Goal: Task Accomplishment & Management: Complete application form

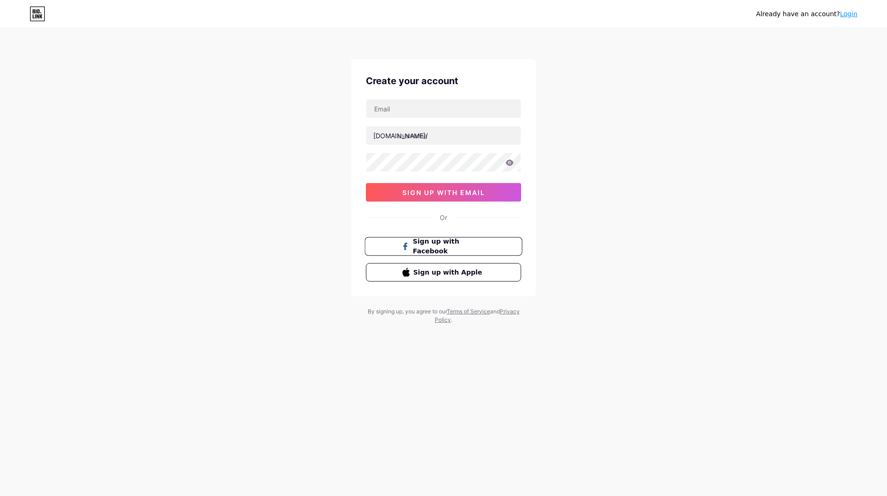
click at [474, 253] on button "Sign up with Facebook" at bounding box center [444, 246] width 158 height 19
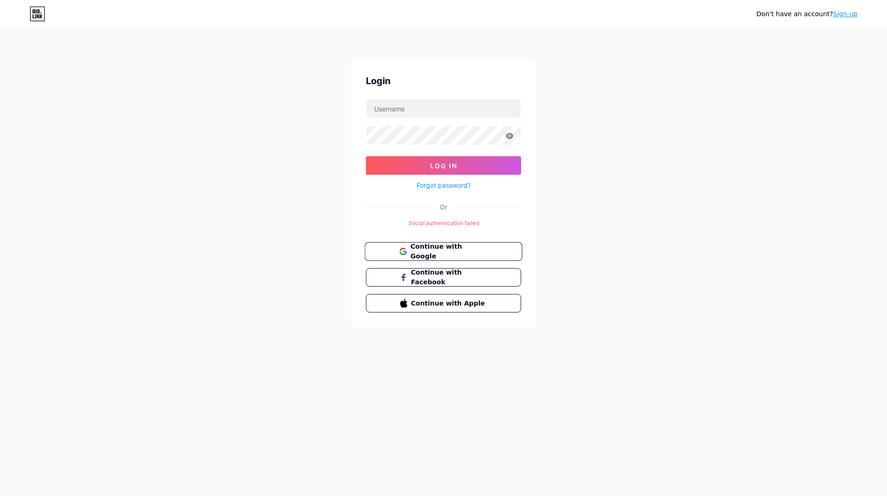
click at [477, 257] on button "Continue with Google" at bounding box center [444, 251] width 158 height 19
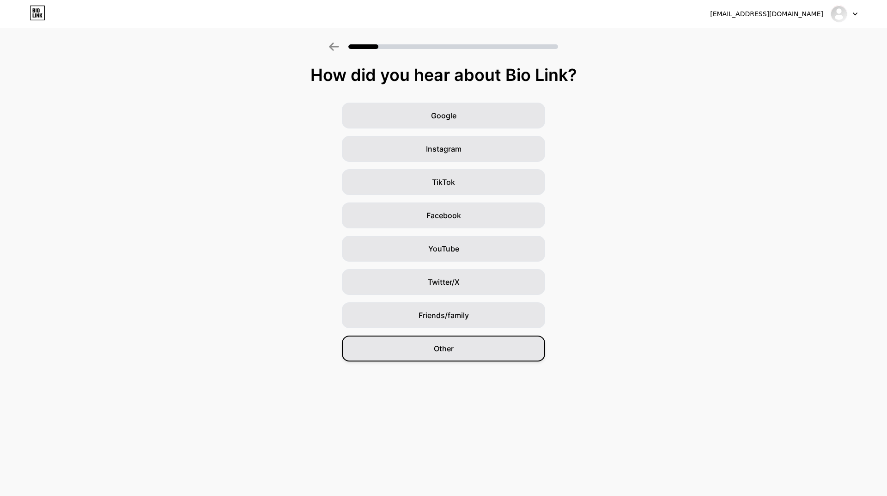
click at [436, 344] on span "Other" at bounding box center [444, 348] width 20 height 11
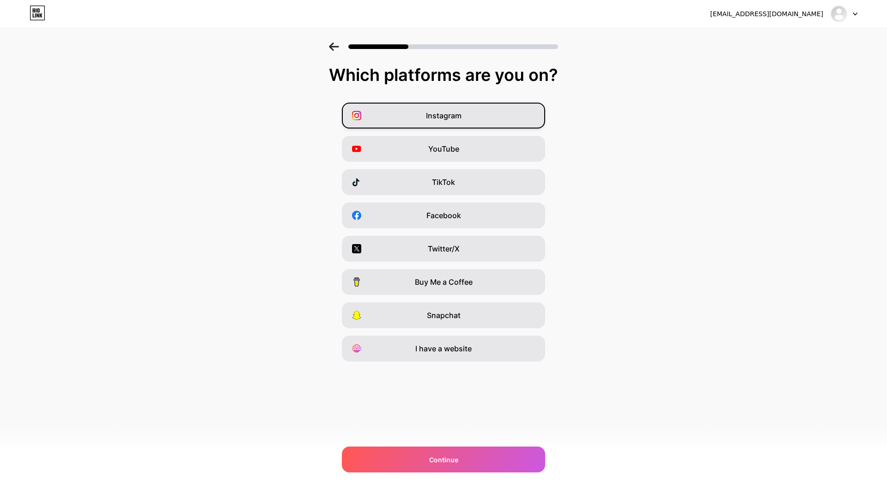
click at [460, 117] on span "Instagram" at bounding box center [444, 115] width 36 height 11
click at [477, 218] on div "Facebook" at bounding box center [443, 215] width 203 height 26
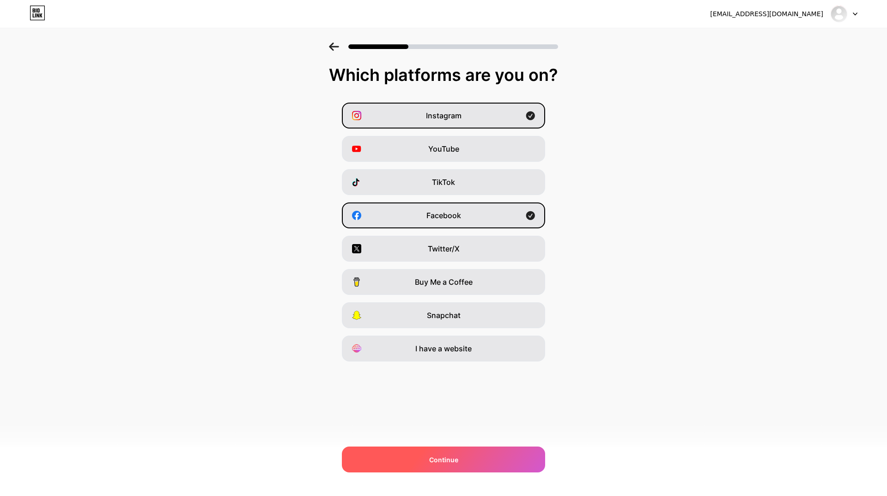
click at [452, 465] on div "Continue" at bounding box center [443, 460] width 203 height 26
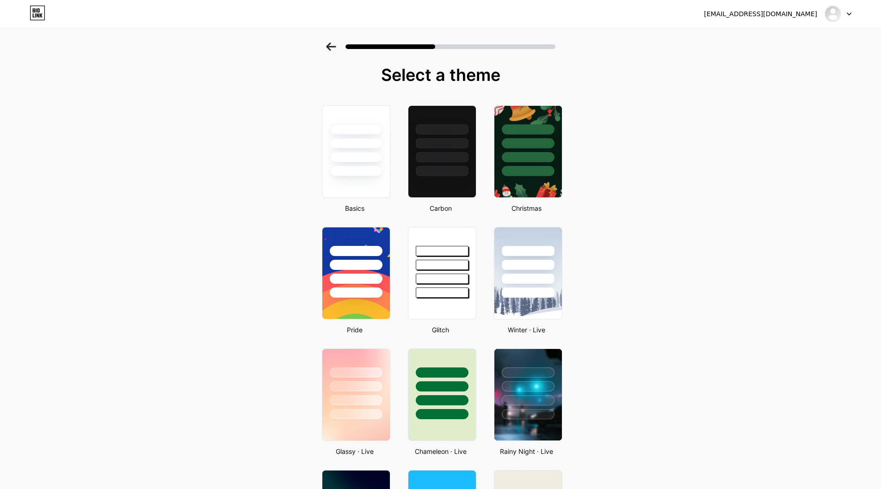
click at [334, 50] on icon at bounding box center [331, 47] width 10 height 8
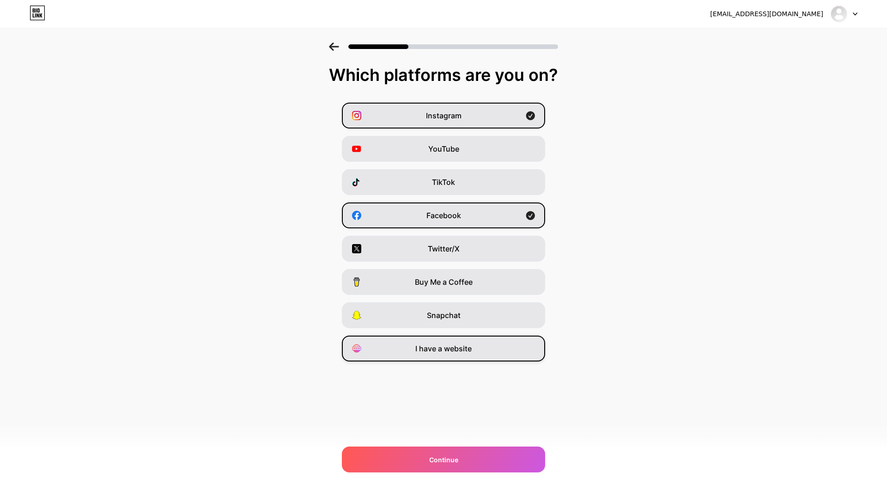
click at [493, 353] on div "I have a website" at bounding box center [443, 349] width 203 height 26
click at [494, 351] on div "I have a website" at bounding box center [443, 349] width 203 height 26
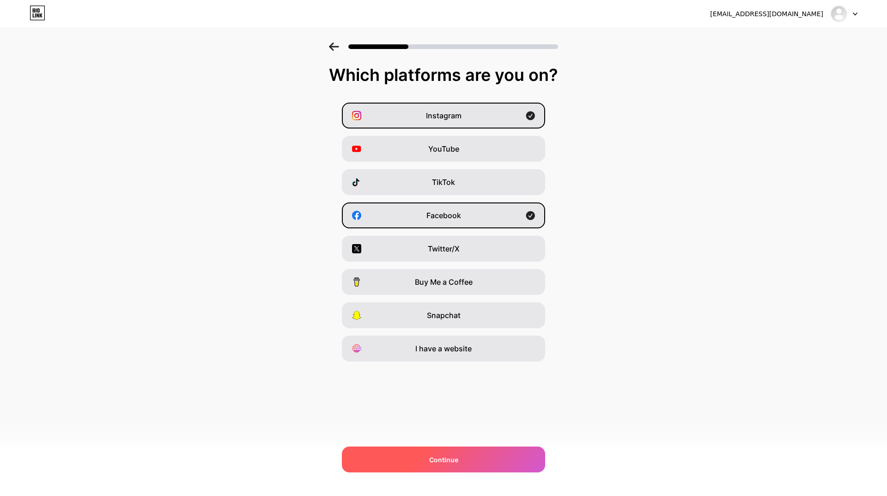
click at [469, 457] on div "Continue" at bounding box center [443, 460] width 203 height 26
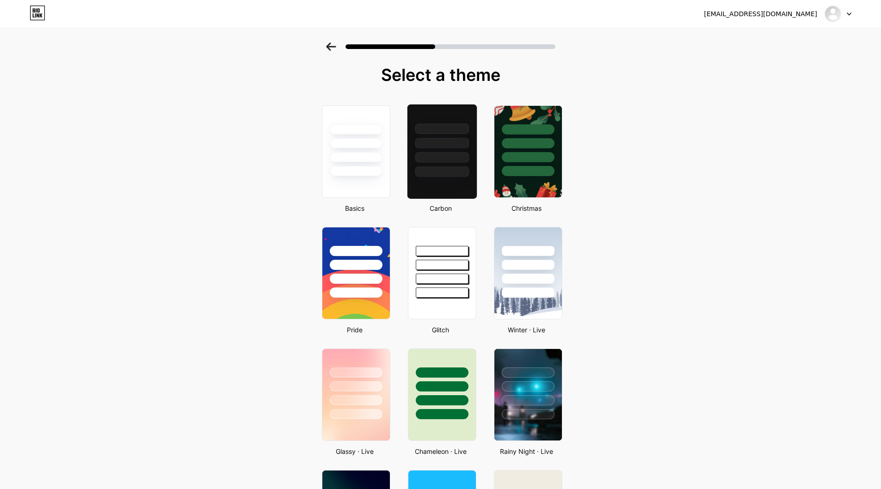
click at [430, 170] on div at bounding box center [442, 171] width 54 height 11
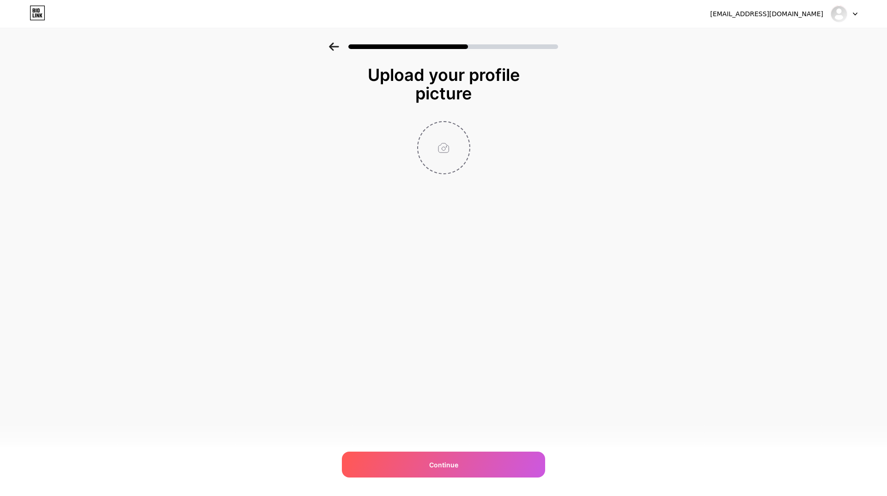
click at [446, 152] on input "file" at bounding box center [443, 147] width 51 height 51
type input "C:\fakepath\Clipboard_10-12-2025_01.png"
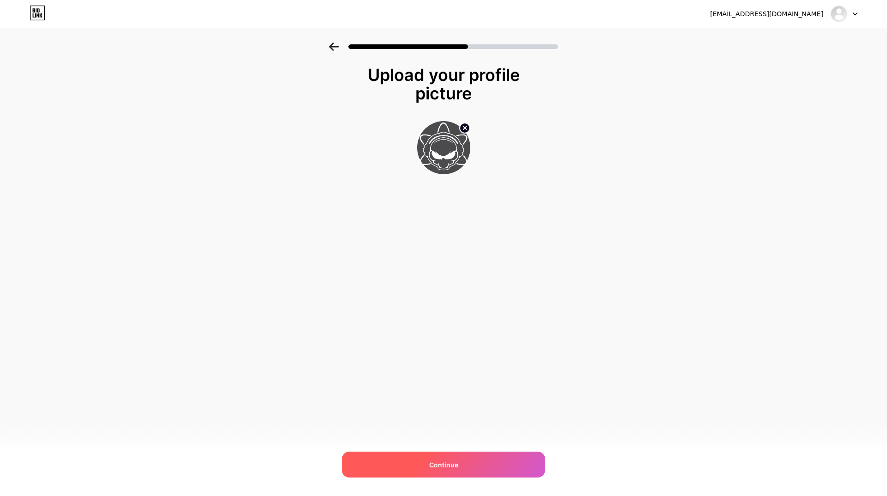
click at [443, 466] on span "Continue" at bounding box center [443, 465] width 29 height 10
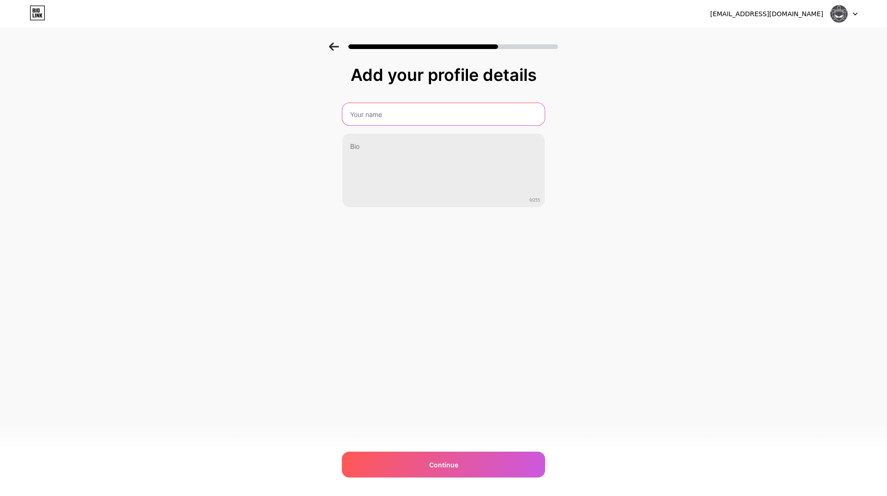
click at [405, 122] on input "text" at bounding box center [444, 114] width 202 height 22
type input "I:GOR"
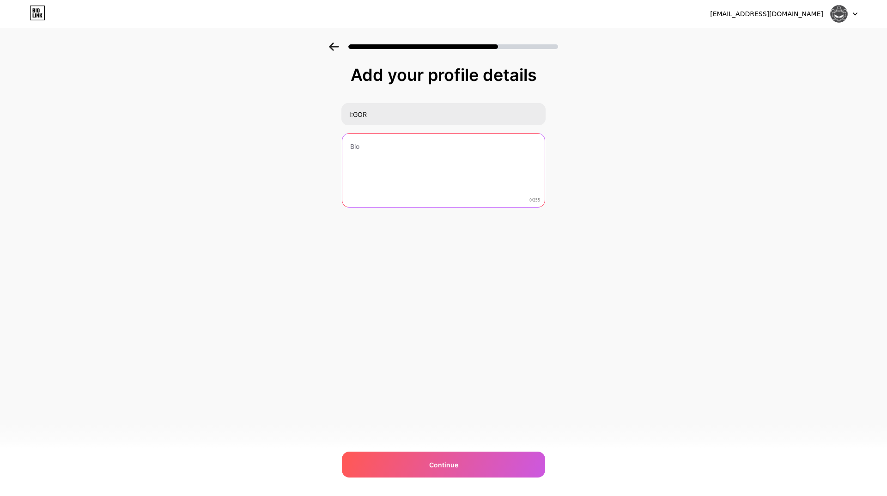
click at [418, 141] on textarea at bounding box center [444, 171] width 202 height 74
type textarea "Industrial Hardcore, Breakcore, Terror and Speedcore producer"
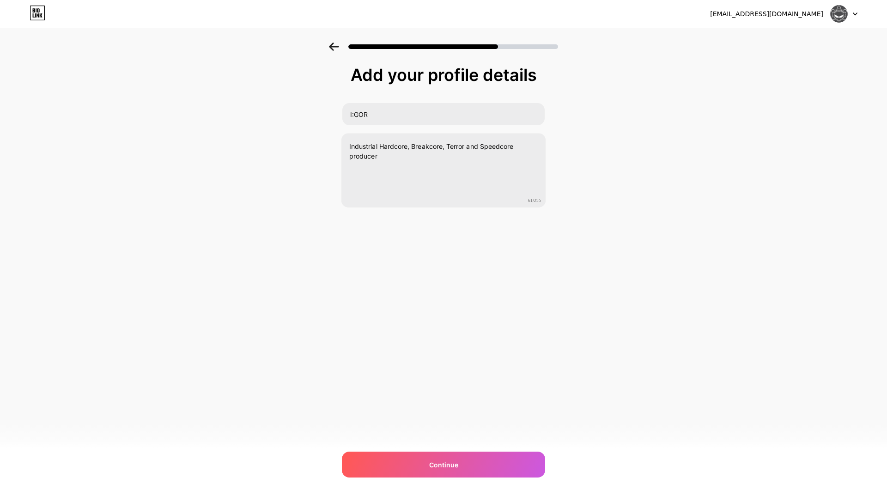
click at [422, 469] on div "Continue" at bounding box center [443, 465] width 203 height 26
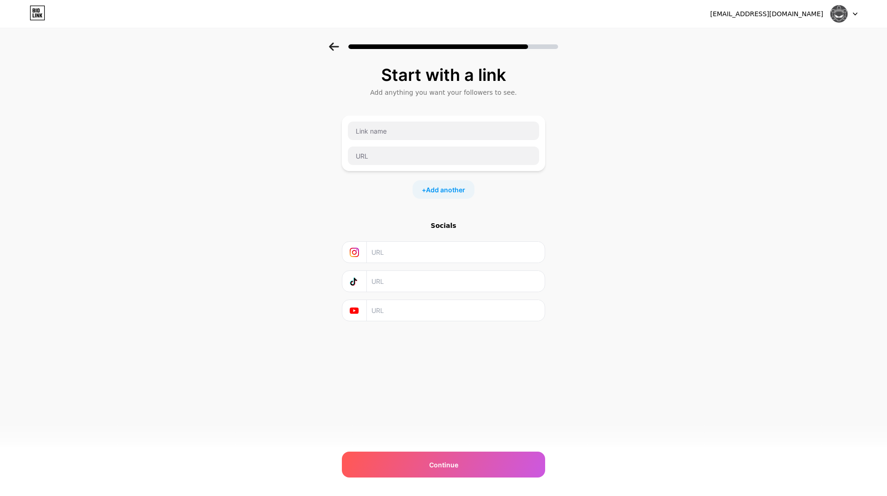
click at [398, 253] on input "text" at bounding box center [456, 252] width 168 height 21
paste input "[URL][DOMAIN_NAME]"
type input "[URL][DOMAIN_NAME]"
click at [388, 125] on input "text" at bounding box center [443, 131] width 191 height 18
paste input "[URL][DOMAIN_NAME]"
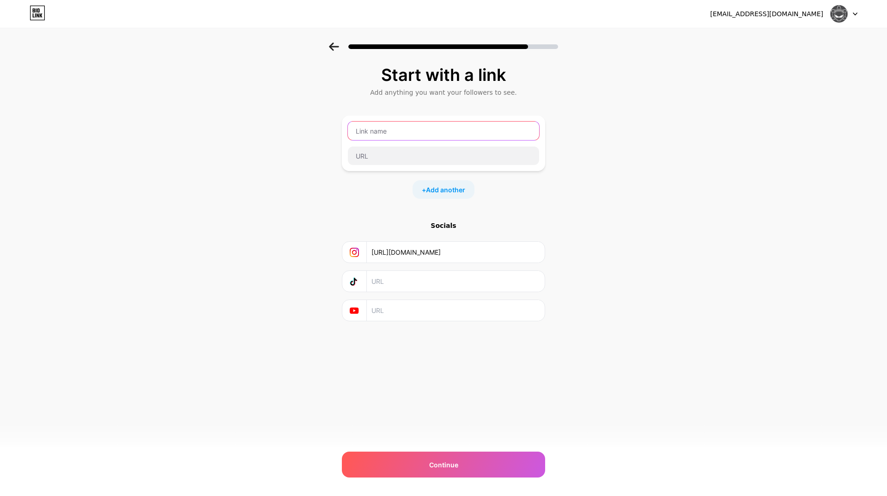
type input "[URL][DOMAIN_NAME]"
drag, startPoint x: 461, startPoint y: 130, endPoint x: 310, endPoint y: 129, distance: 151.6
click at [310, 129] on div "Start with a link Add anything you want your followers to see. [URL][DOMAIN_NAM…" at bounding box center [443, 205] width 887 height 325
paste input "[URL][DOMAIN_NAME]"
type input "[URL][DOMAIN_NAME]"
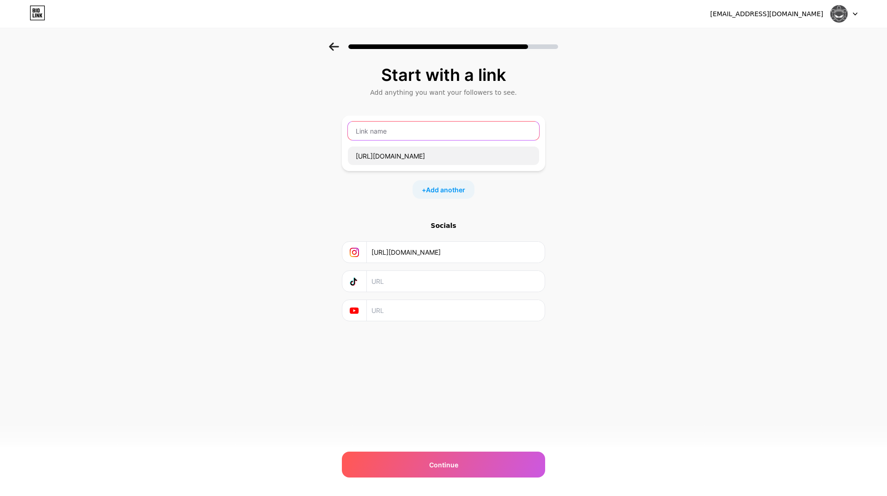
click at [402, 134] on input "text" at bounding box center [443, 131] width 191 height 18
type input "Soundcloud"
click at [443, 188] on span "Add another" at bounding box center [445, 190] width 39 height 10
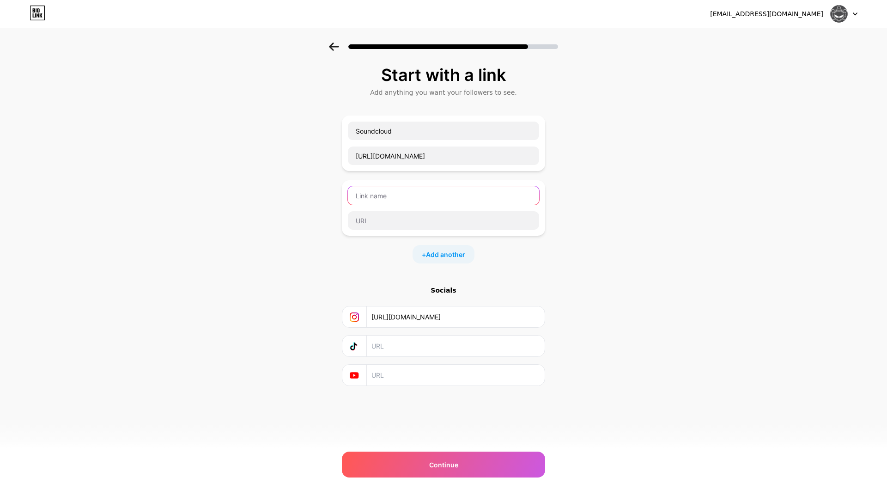
click at [406, 196] on input "text" at bounding box center [443, 195] width 191 height 18
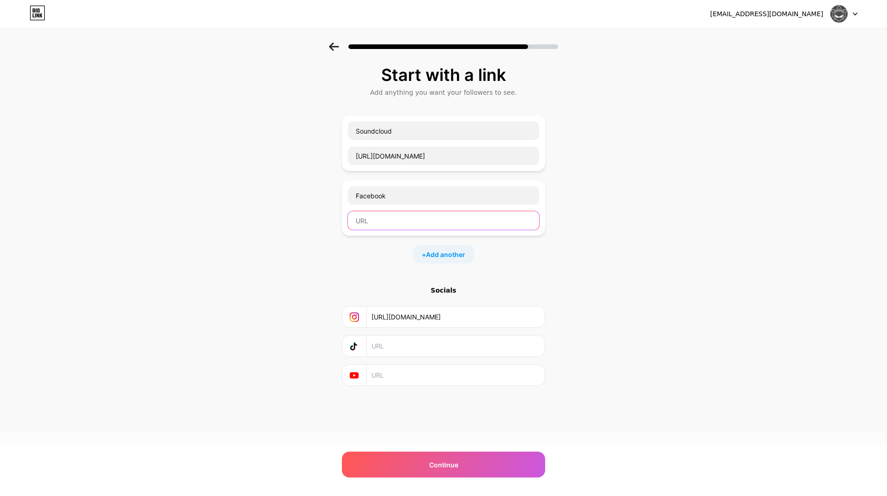
click at [384, 226] on input "text" at bounding box center [443, 220] width 191 height 18
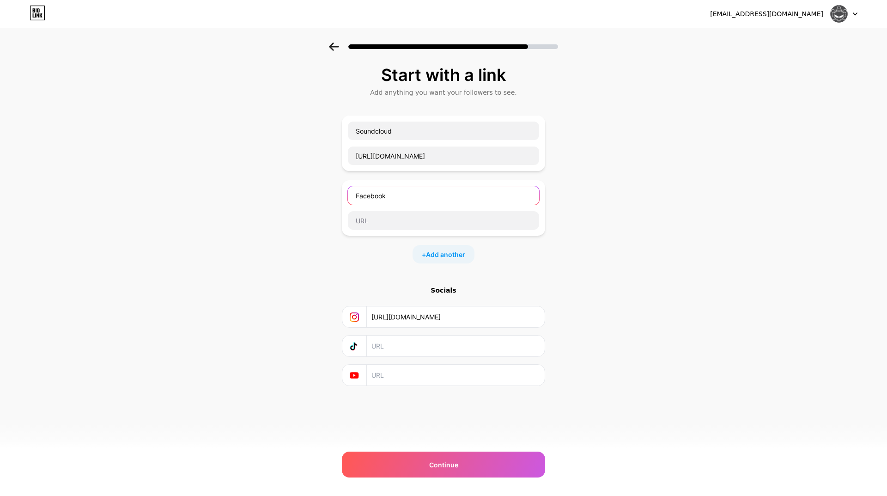
drag, startPoint x: 399, startPoint y: 196, endPoint x: 274, endPoint y: 195, distance: 125.3
click at [274, 195] on div "Start with a link Add anything you want your followers to see. Soundcloud [URL]…" at bounding box center [443, 238] width 887 height 390
type input "Tidal"
click at [379, 226] on input "text" at bounding box center [443, 220] width 191 height 18
paste input "[URL][DOMAIN_NAME]"
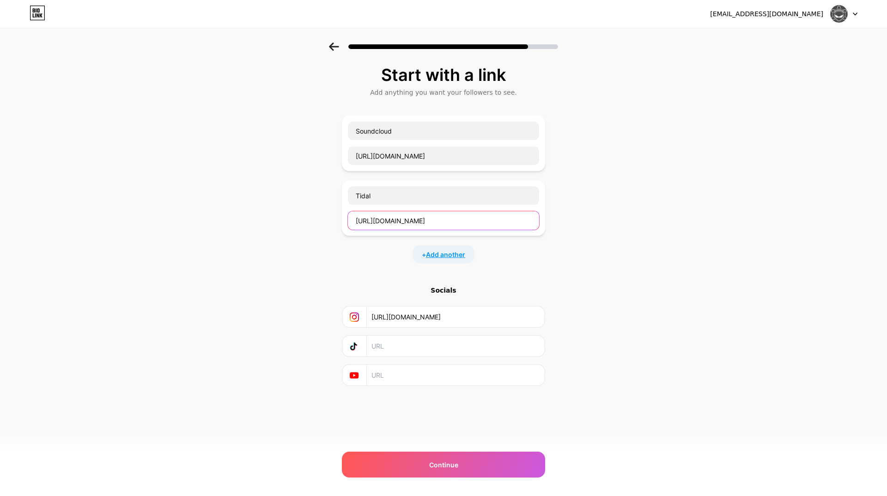
type input "[URL][DOMAIN_NAME]"
click at [462, 256] on span "Add another" at bounding box center [445, 255] width 39 height 10
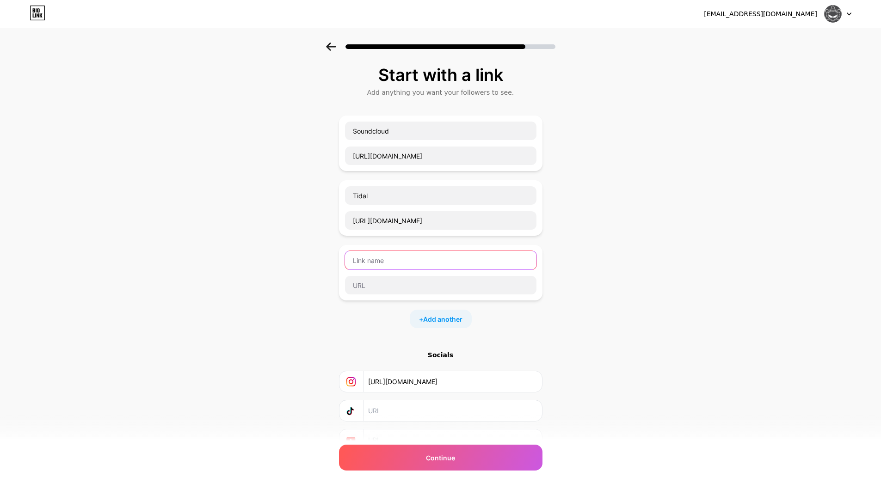
click at [419, 265] on input "text" at bounding box center [440, 260] width 191 height 18
type input "Spotify"
click at [385, 288] on input "text" at bounding box center [440, 285] width 191 height 18
paste input "[URL][DOMAIN_NAME]"
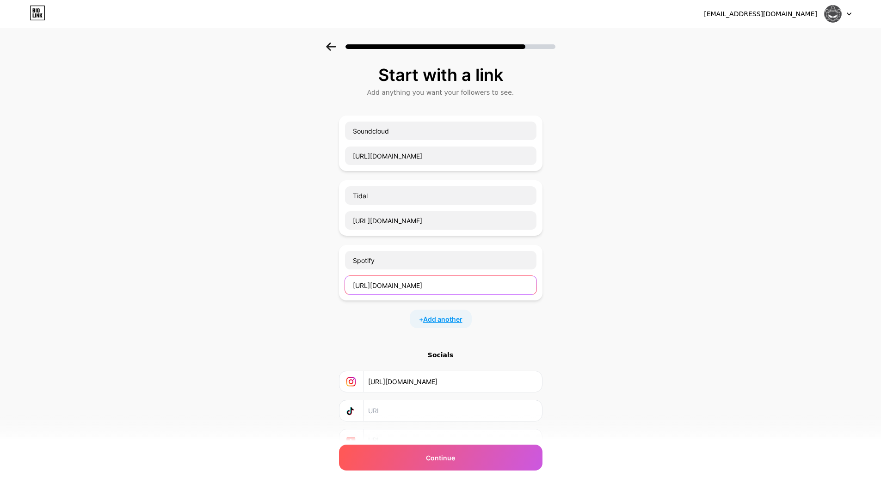
type input "[URL][DOMAIN_NAME]"
click at [445, 318] on span "Add another" at bounding box center [442, 319] width 39 height 10
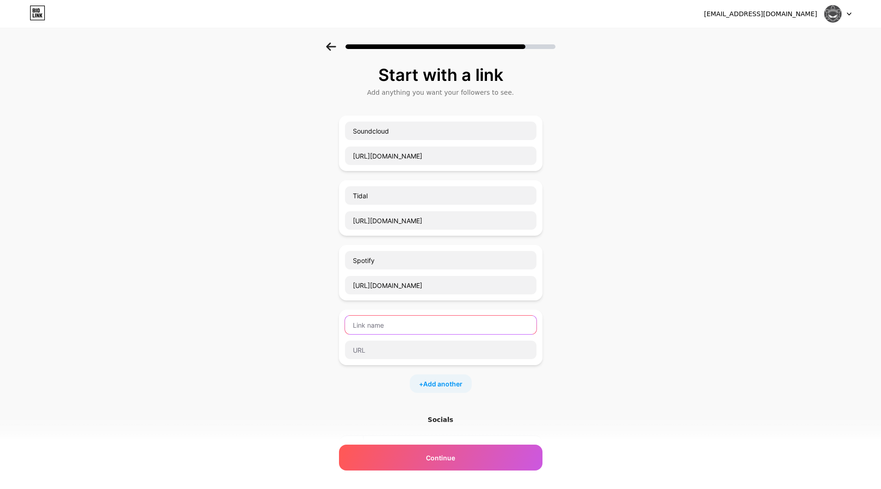
click at [425, 325] on input "text" at bounding box center [440, 325] width 191 height 18
type input "Bandcamp"
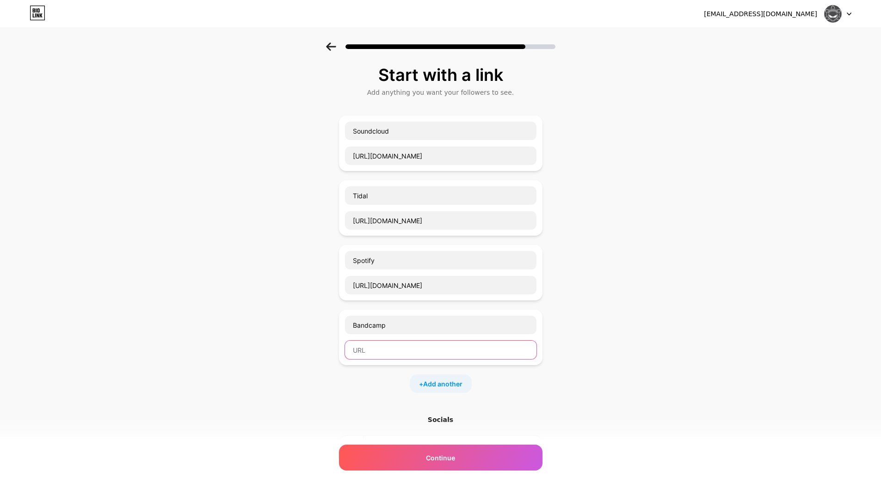
click at [412, 357] on input "text" at bounding box center [440, 350] width 191 height 18
click at [385, 348] on input "text" at bounding box center [440, 350] width 191 height 18
paste input "[URL][DOMAIN_NAME]"
type input "[URL][DOMAIN_NAME]"
click at [447, 385] on span "Add another" at bounding box center [442, 384] width 39 height 10
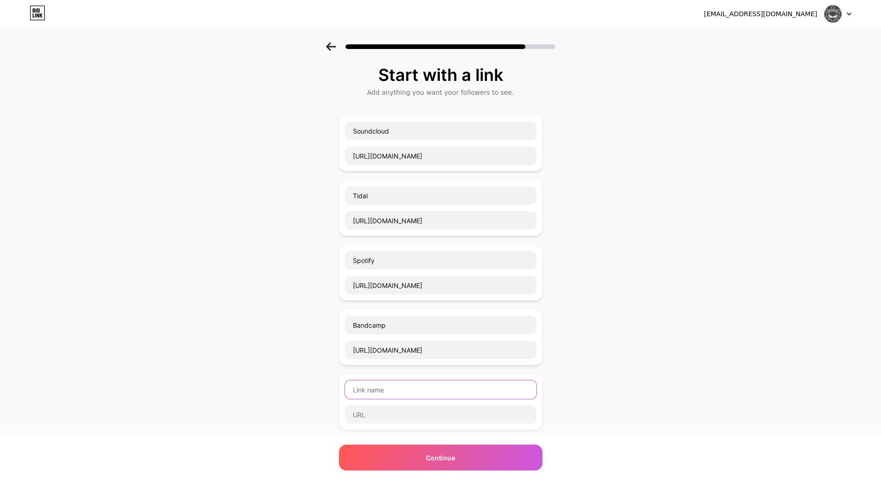
click at [376, 388] on input "text" at bounding box center [440, 389] width 191 height 18
type input "Facebook"
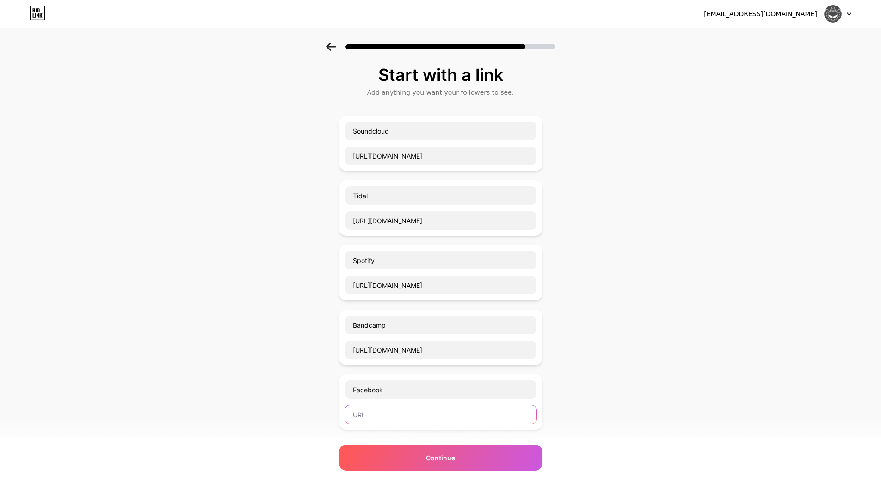
click at [392, 419] on input "text" at bounding box center [440, 414] width 191 height 18
paste input "[URL][DOMAIN_NAME]"
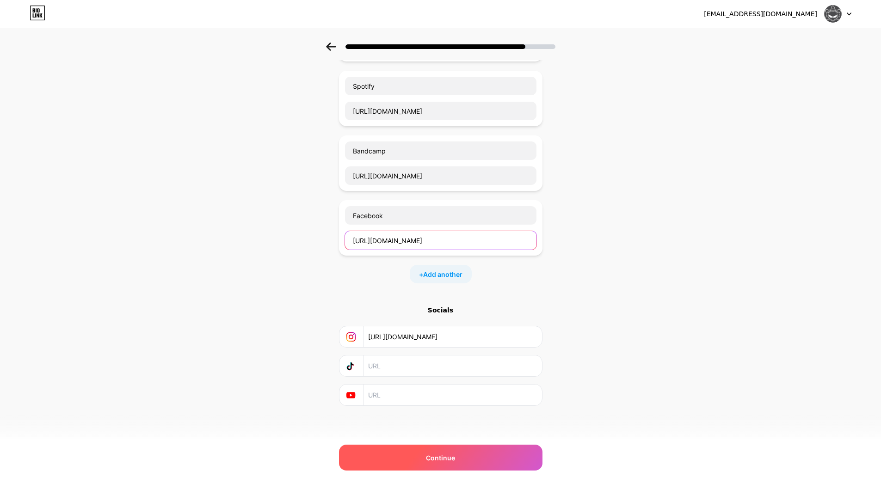
type input "[URL][DOMAIN_NAME]"
click at [482, 457] on div "Continue" at bounding box center [440, 458] width 203 height 26
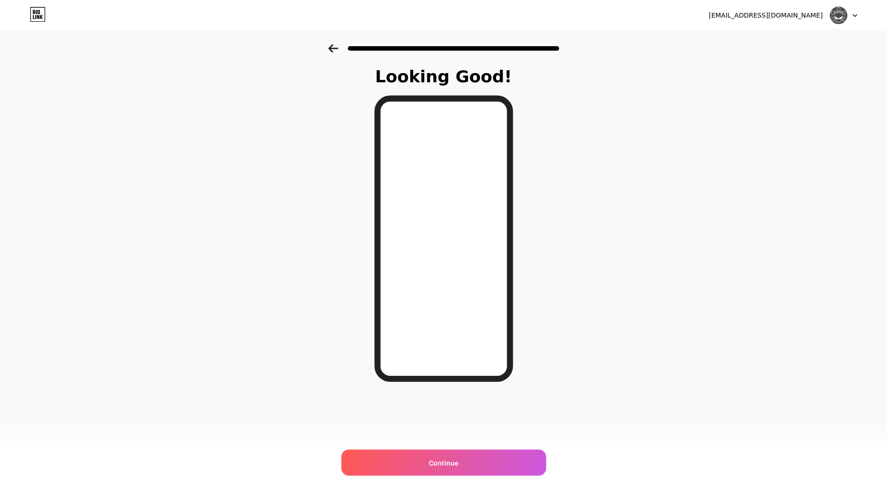
scroll to position [0, 0]
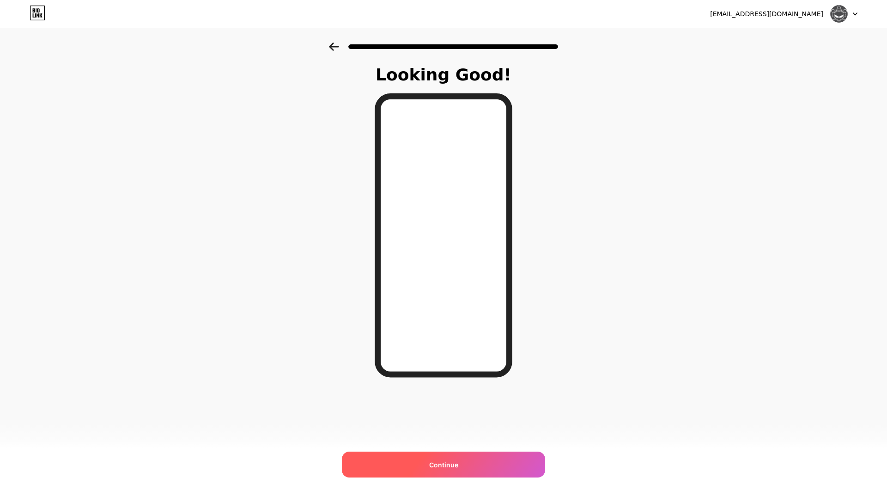
click at [447, 462] on span "Continue" at bounding box center [443, 465] width 29 height 10
